Goal: Information Seeking & Learning: Learn about a topic

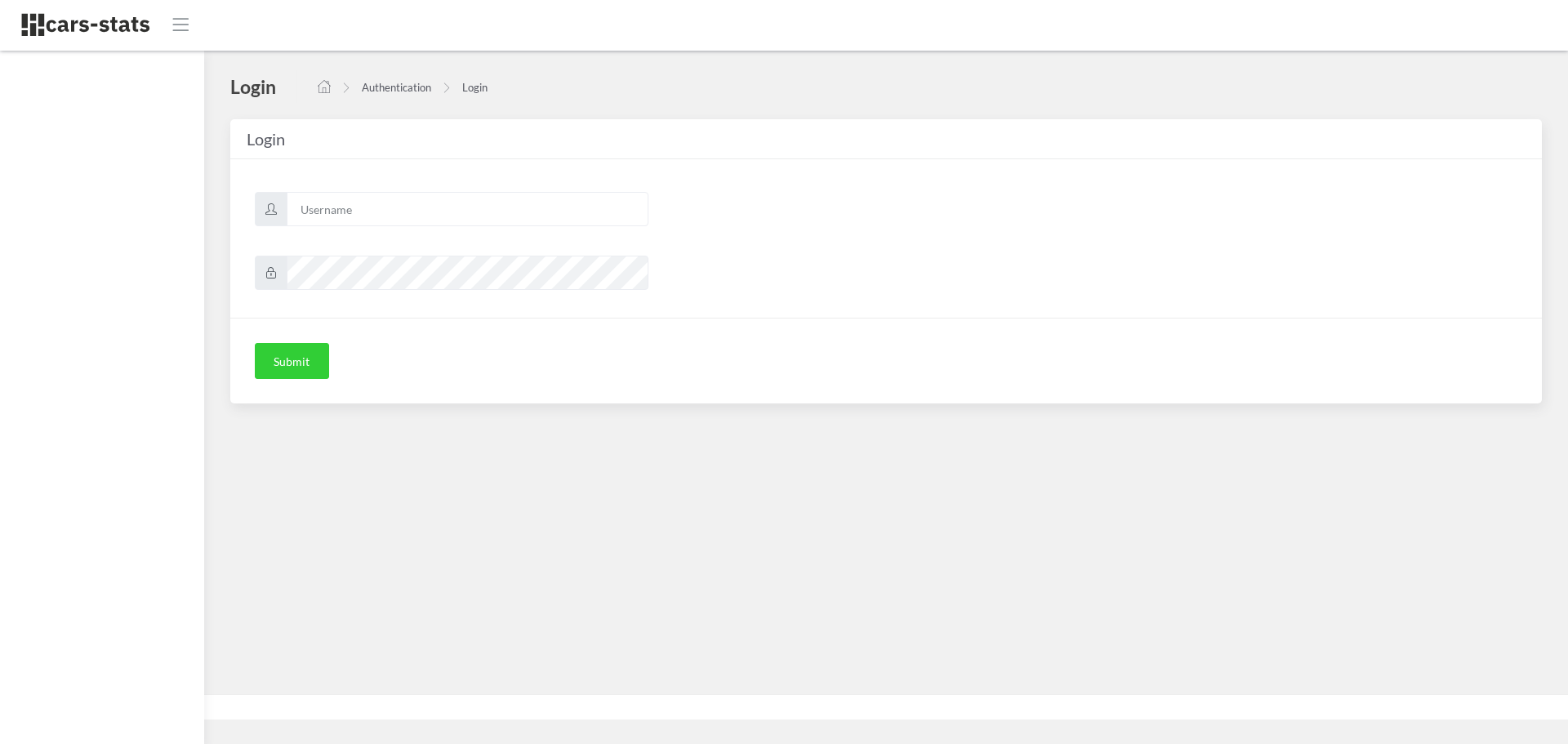
scroll to position [12, 12]
type input "mazda"
click at [302, 359] on button "Submit" at bounding box center [292, 360] width 74 height 36
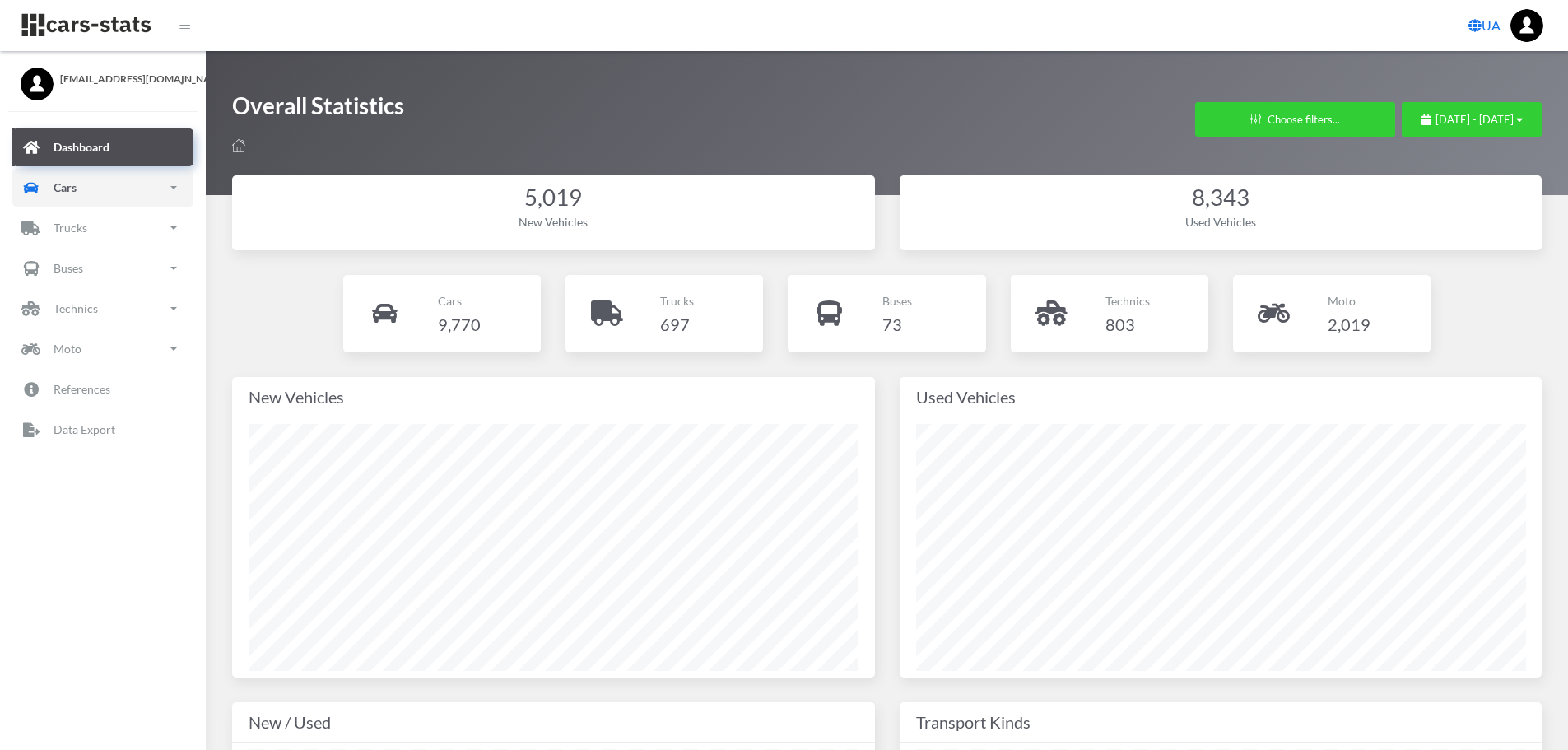
click at [77, 187] on link "Cars" at bounding box center [102, 187] width 181 height 38
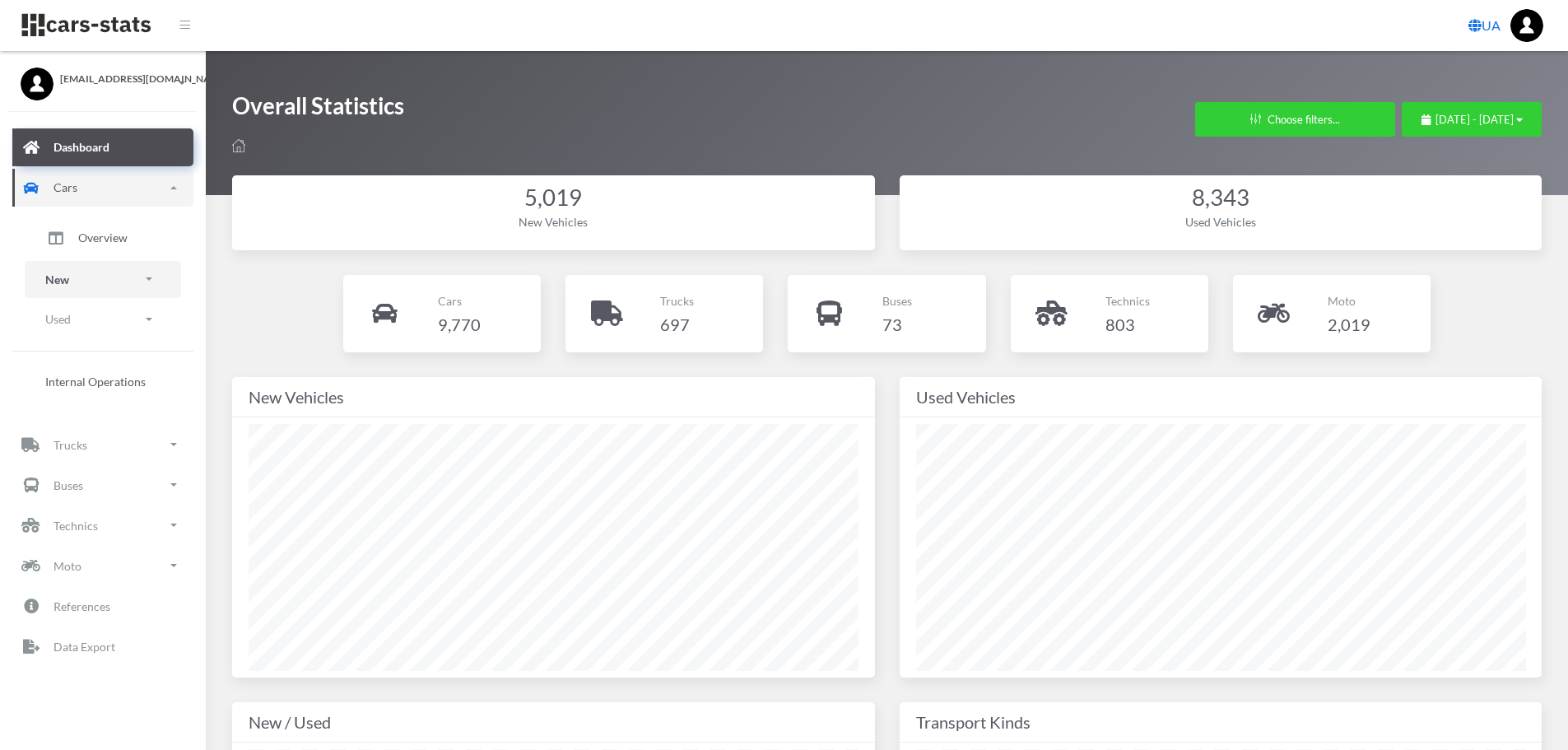
click at [76, 282] on link "New" at bounding box center [103, 279] width 157 height 37
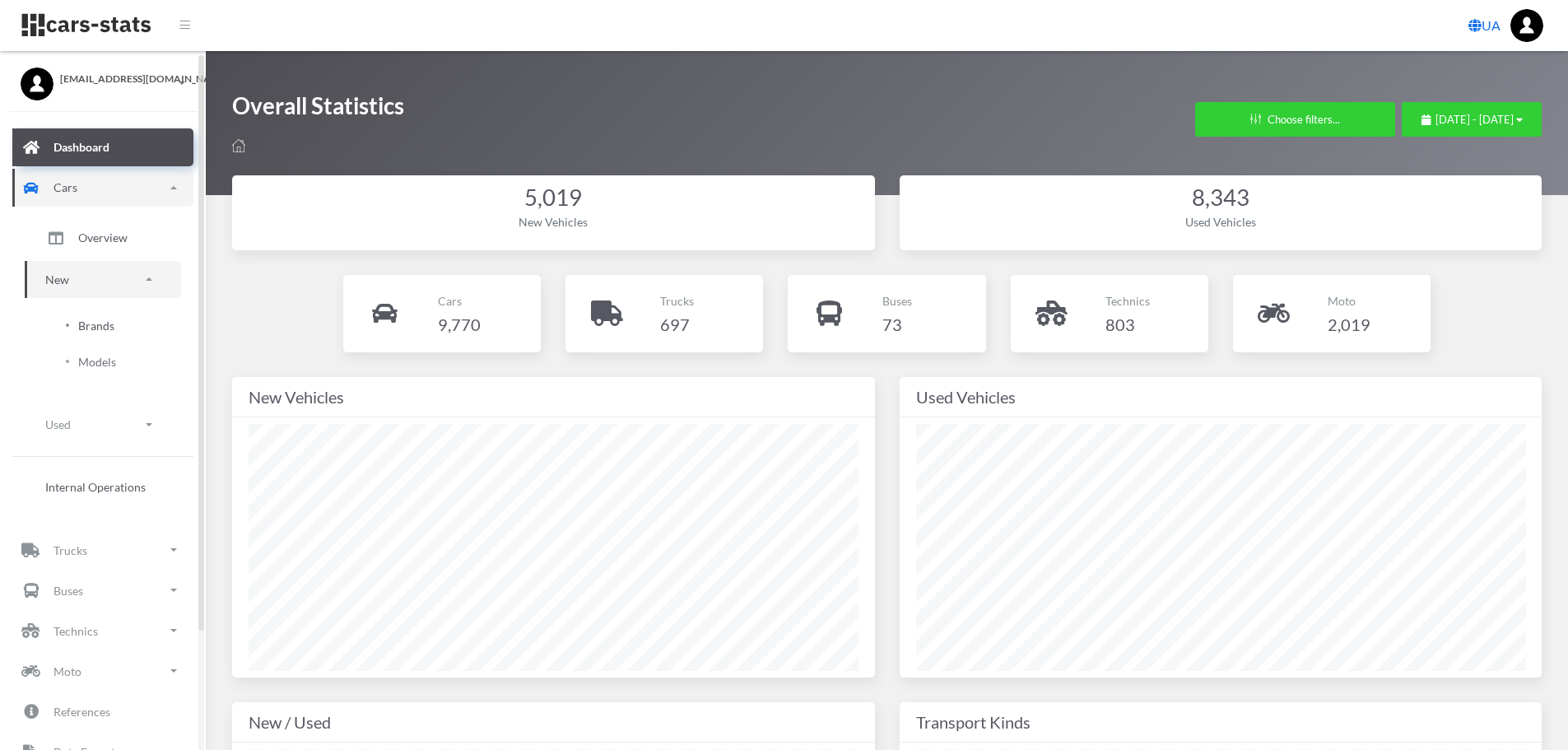
click at [126, 326] on link "Brands" at bounding box center [102, 325] width 132 height 33
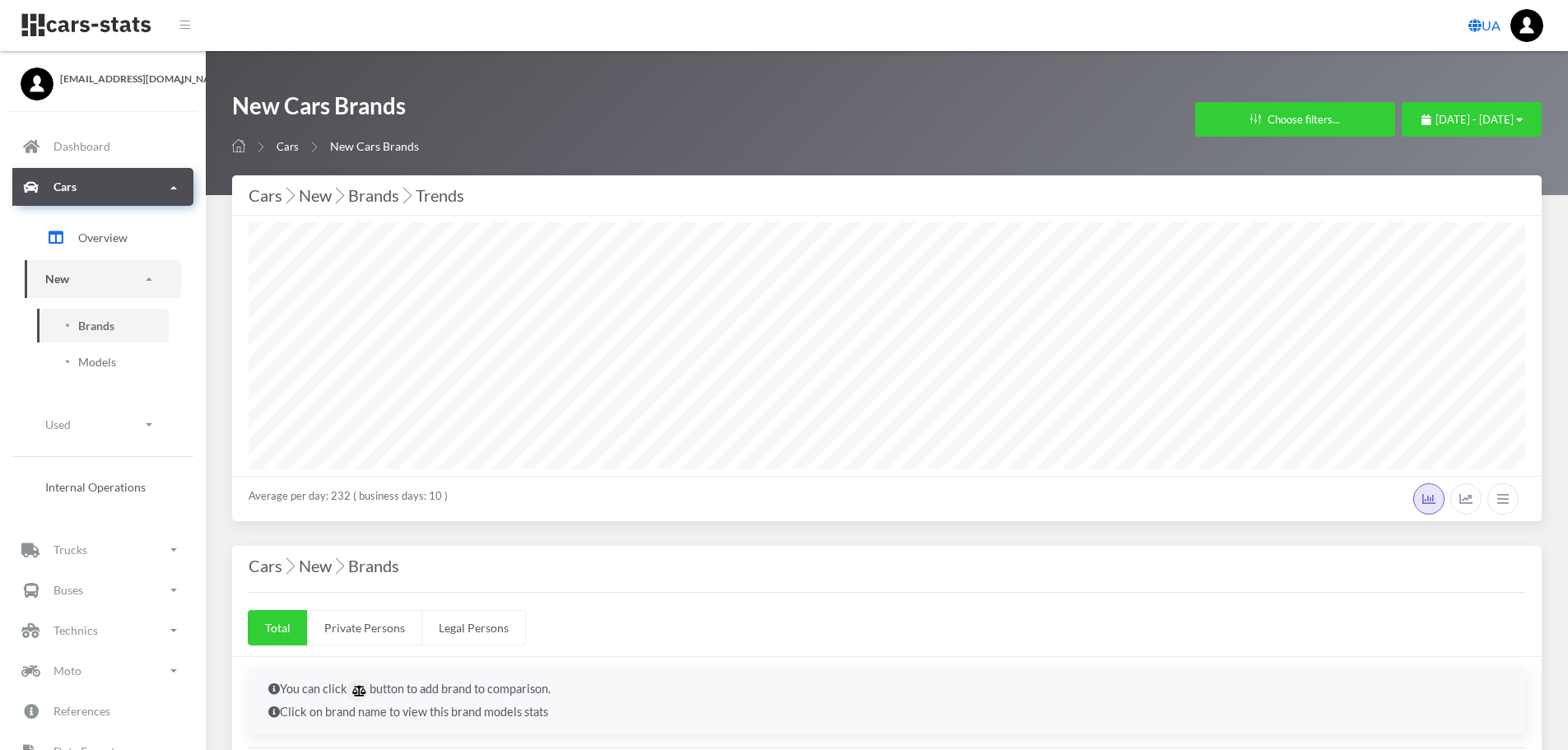
scroll to position [12, 12]
select select "25"
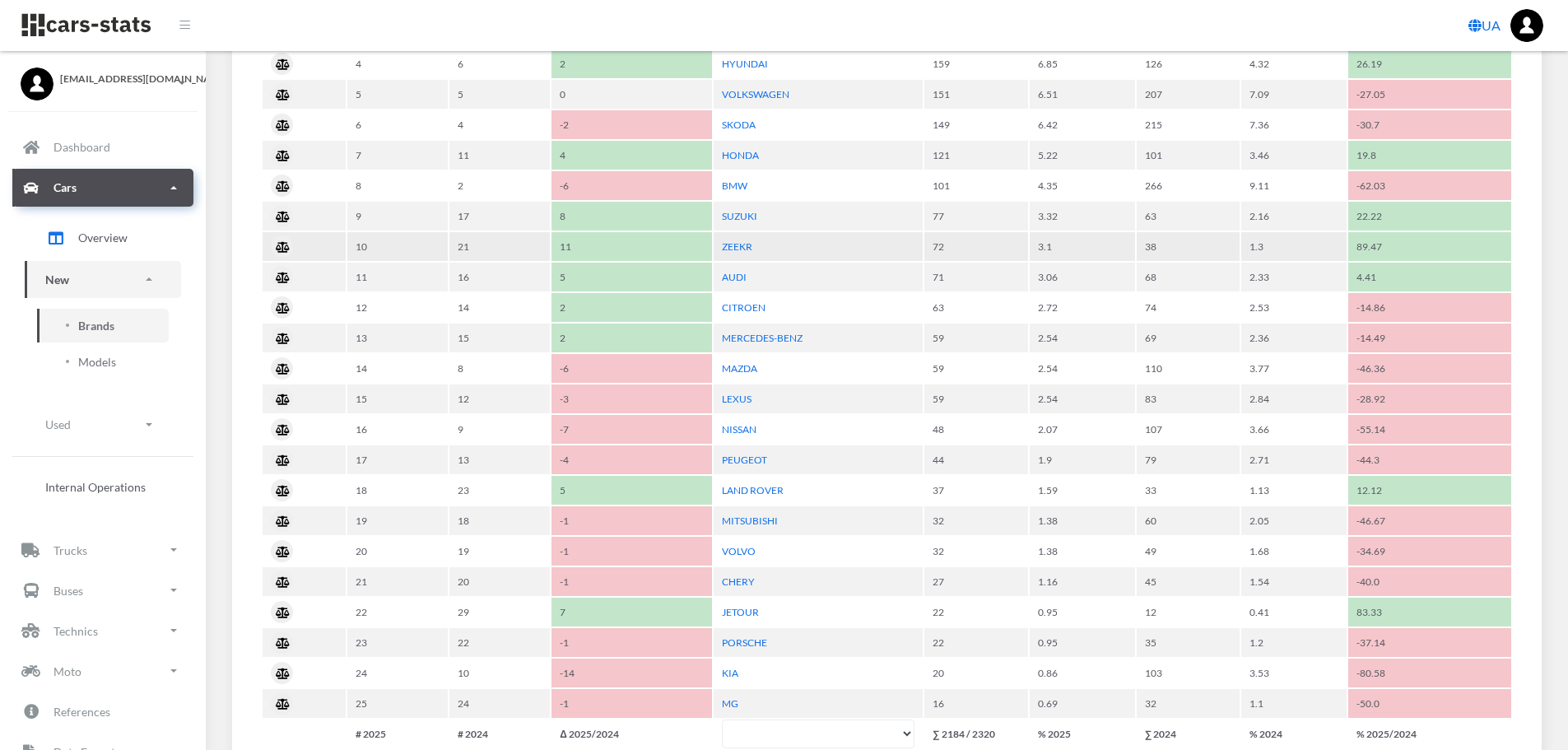
scroll to position [988, 0]
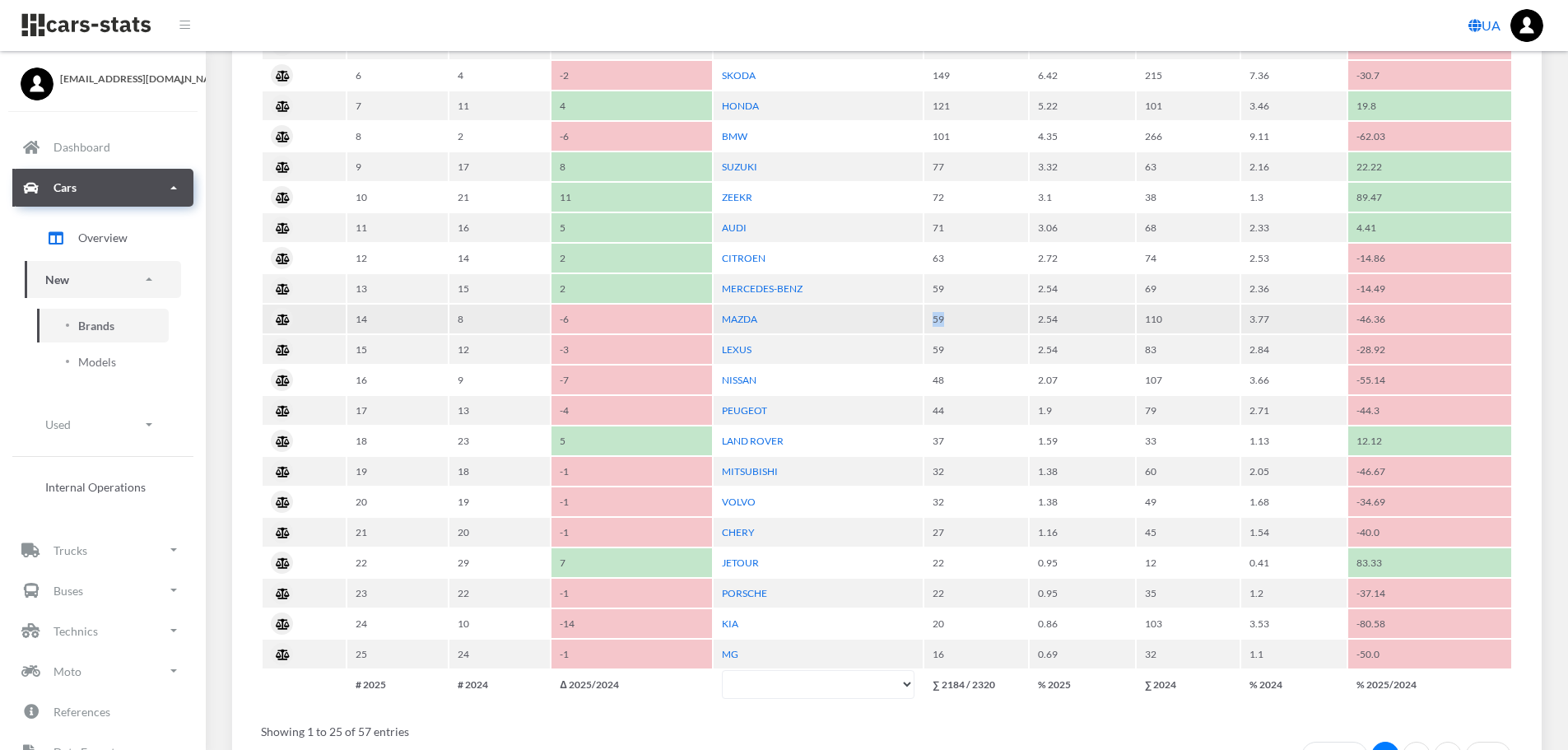
click at [991, 316] on tr "14 8 -6 MAZDA 59 2.54 110 3.77 -46.36" at bounding box center [886, 318] width 1248 height 29
click at [1003, 317] on td "59" at bounding box center [976, 318] width 103 height 29
drag, startPoint x: 1054, startPoint y: 314, endPoint x: 1321, endPoint y: 324, distance: 267.2
click at [1321, 324] on tr "14 8 -6 MAZDA 59 2.54 110 3.77 -46.36" at bounding box center [886, 318] width 1248 height 29
click at [1324, 323] on td "3.77" at bounding box center [1293, 318] width 105 height 29
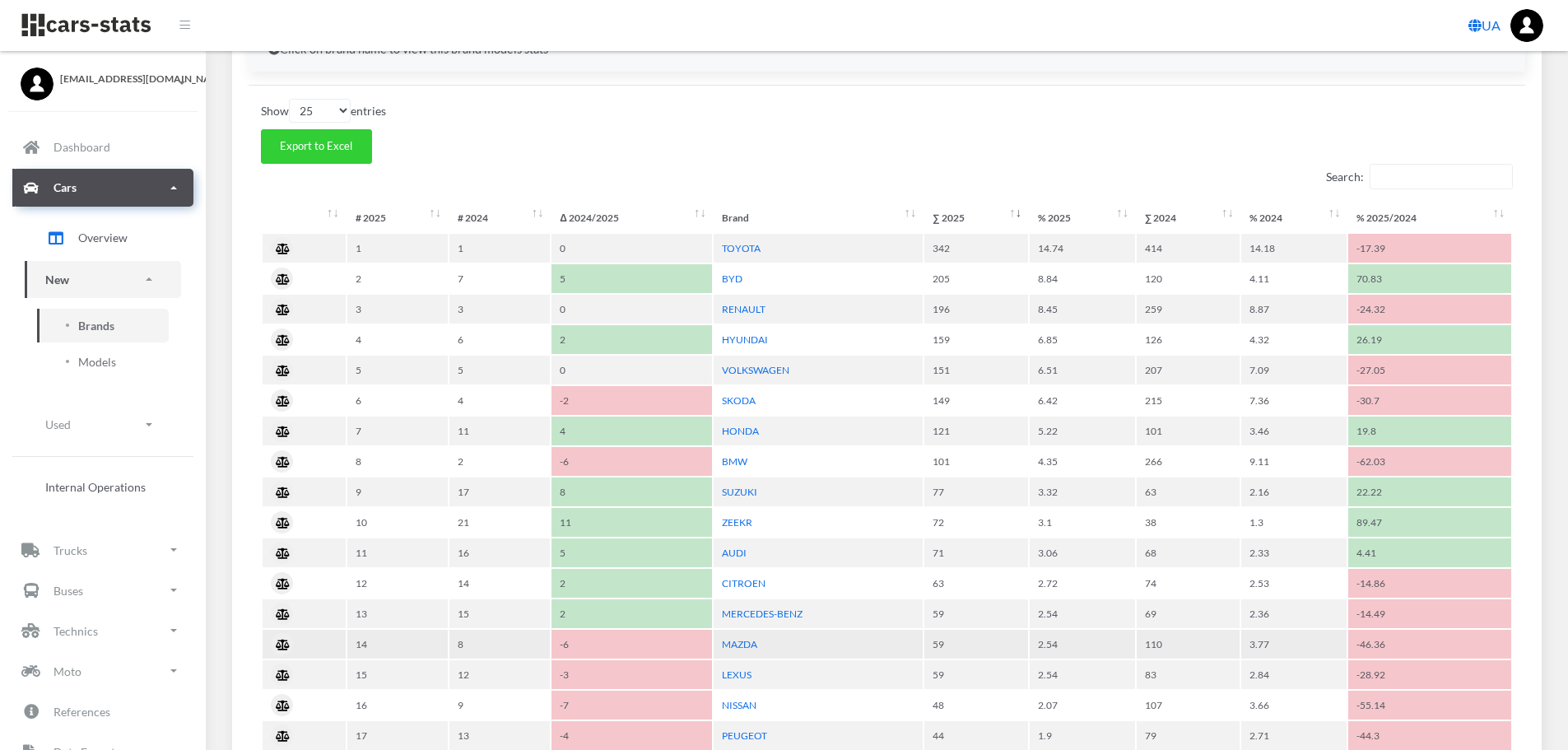
scroll to position [658, 0]
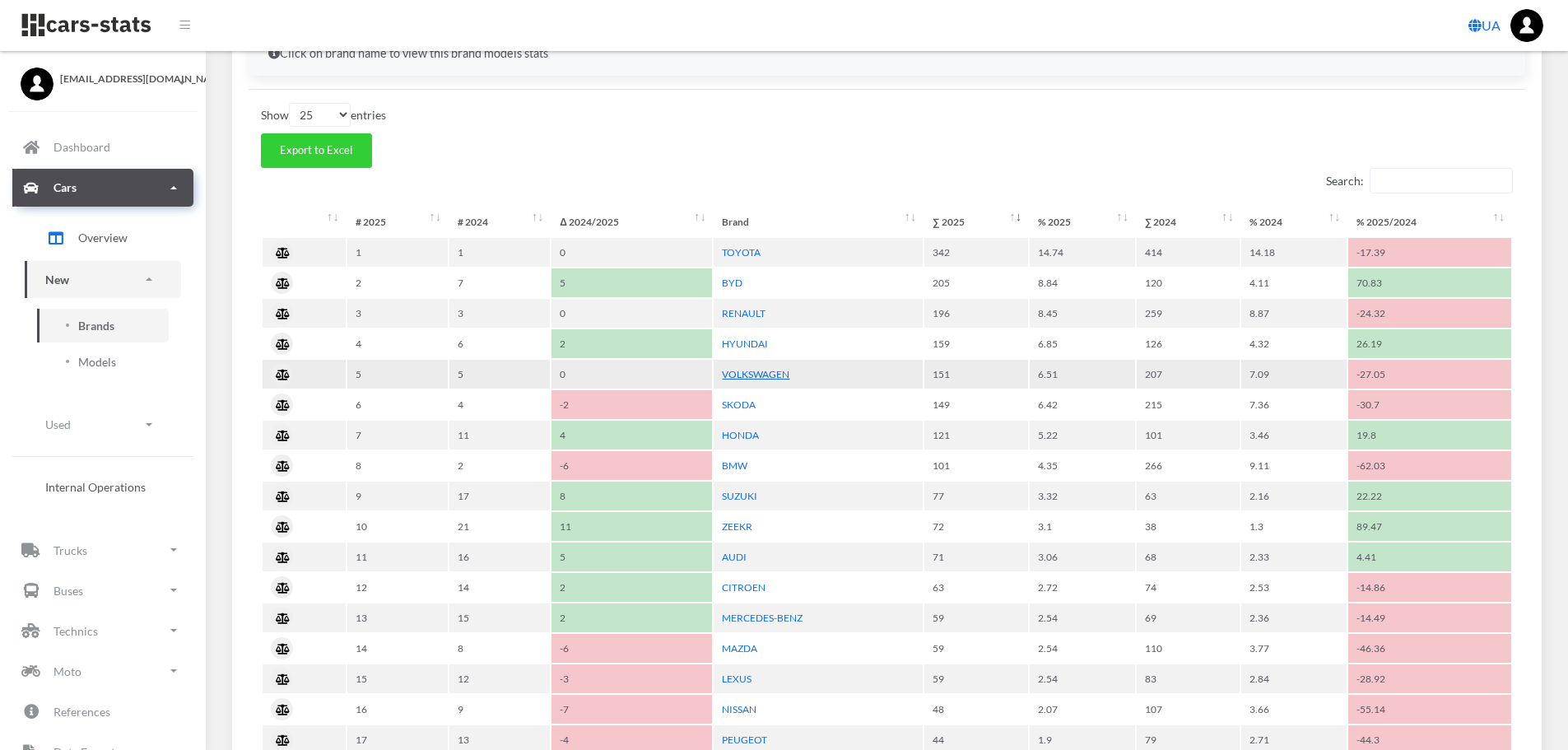
click at [747, 374] on link "VOLKSWAGEN" at bounding box center [755, 374] width 67 height 12
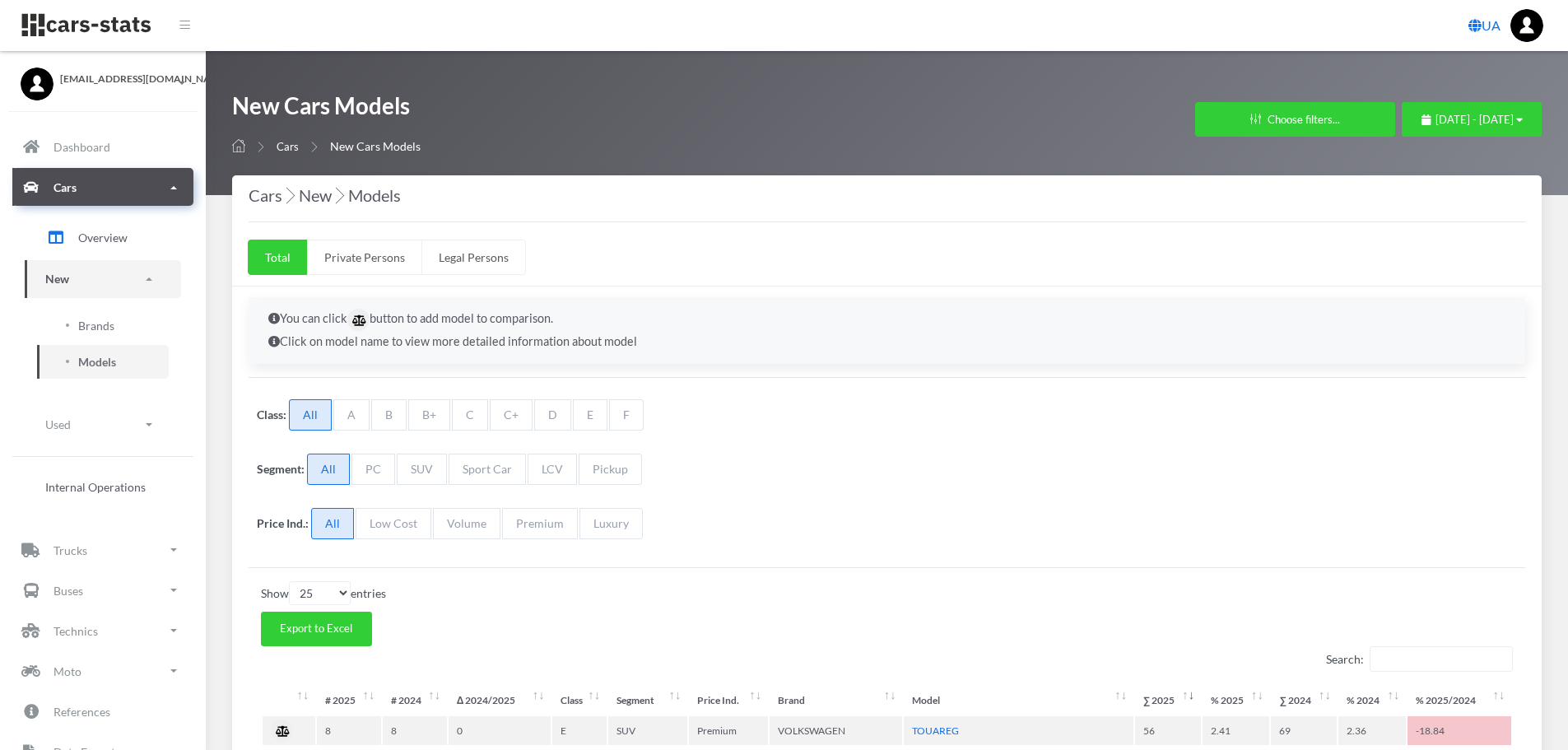
select select "25"
select select "VOLKSWAGEN"
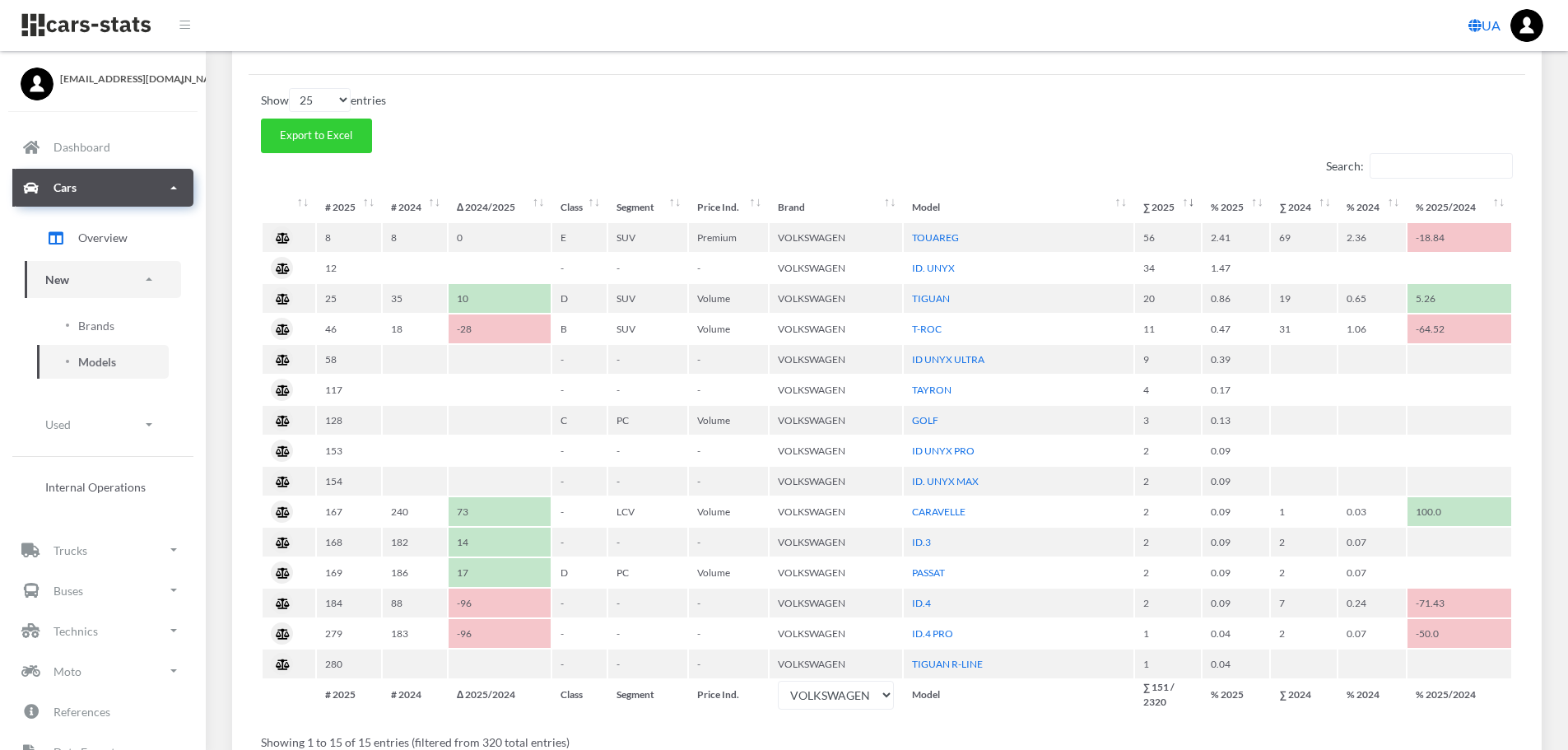
scroll to position [494, 0]
